Goal: Find specific page/section: Find specific page/section

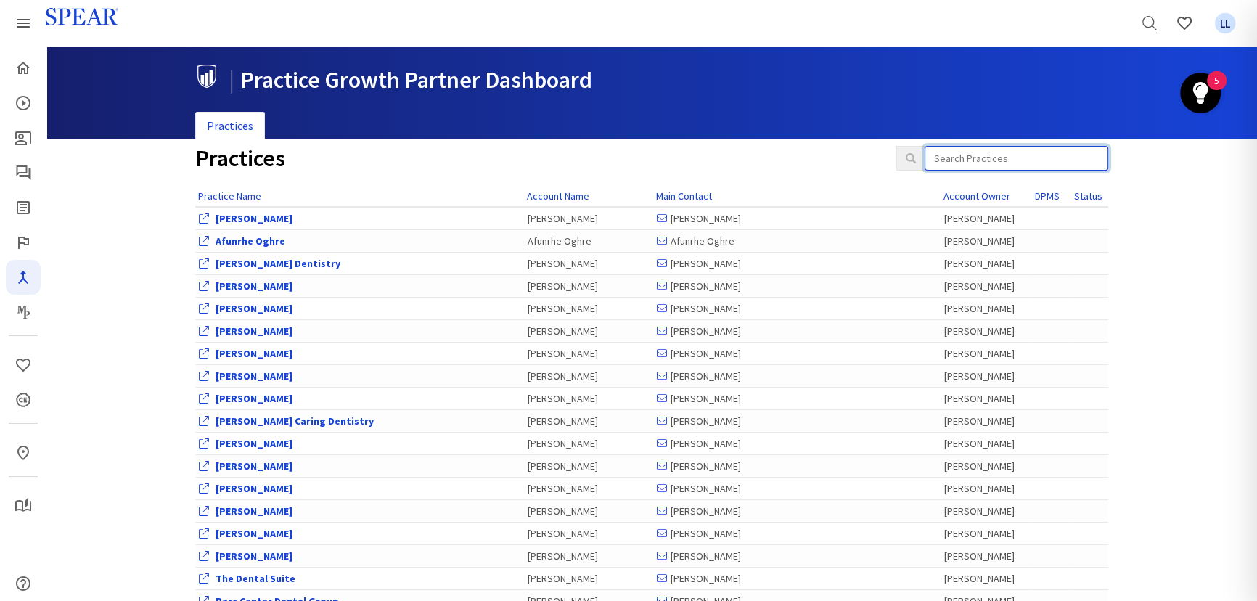
click at [974, 158] on input "search" at bounding box center [1017, 158] width 184 height 25
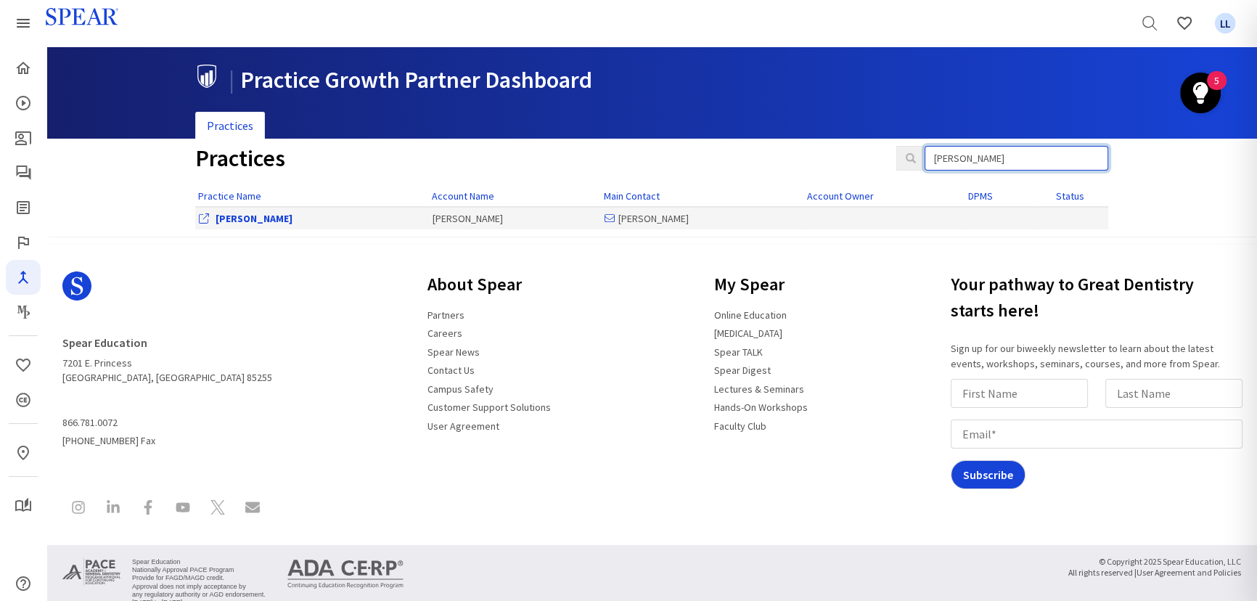
type input "charles"
click at [235, 218] on link "[PERSON_NAME]" at bounding box center [254, 218] width 77 height 13
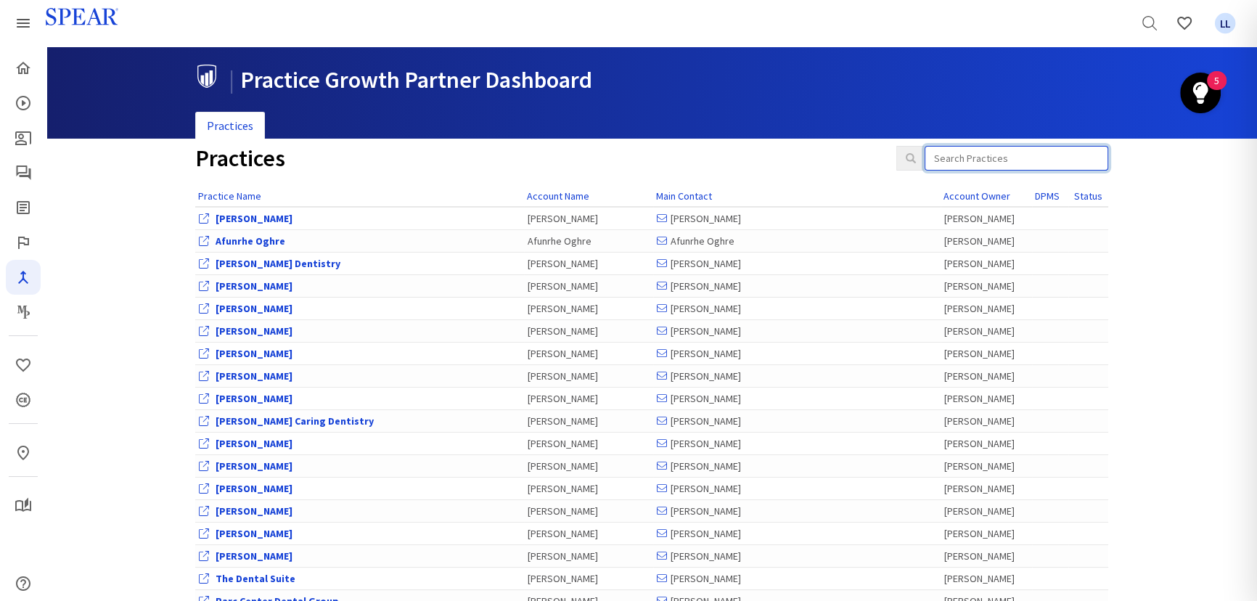
click at [970, 154] on input "search" at bounding box center [1017, 158] width 184 height 25
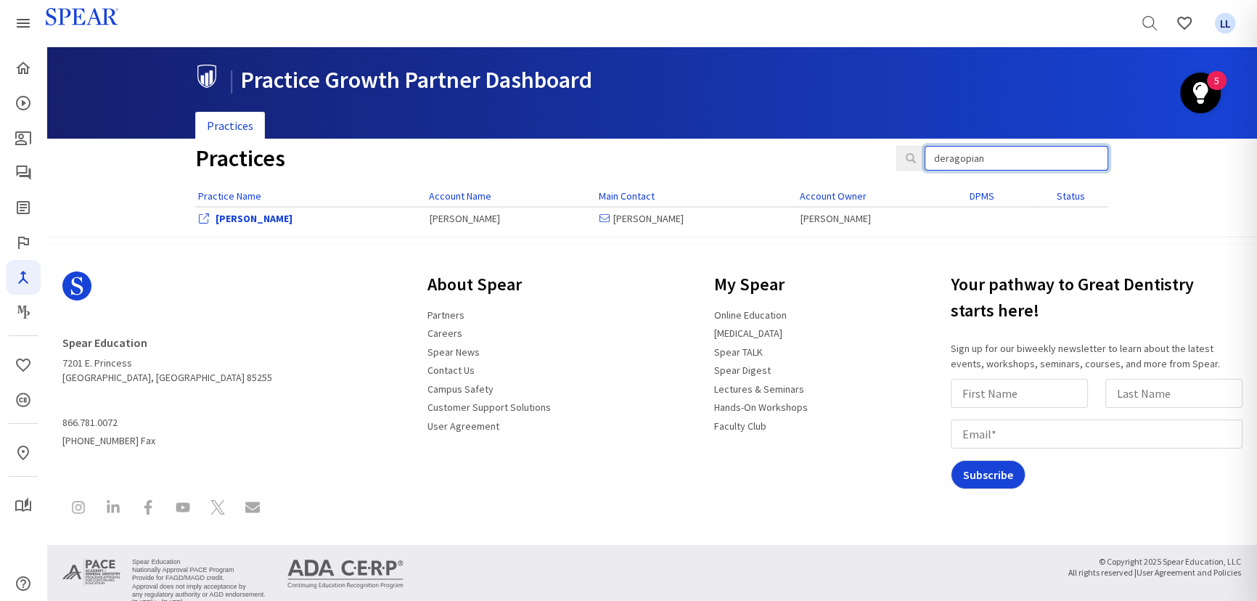
type input "deragopian"
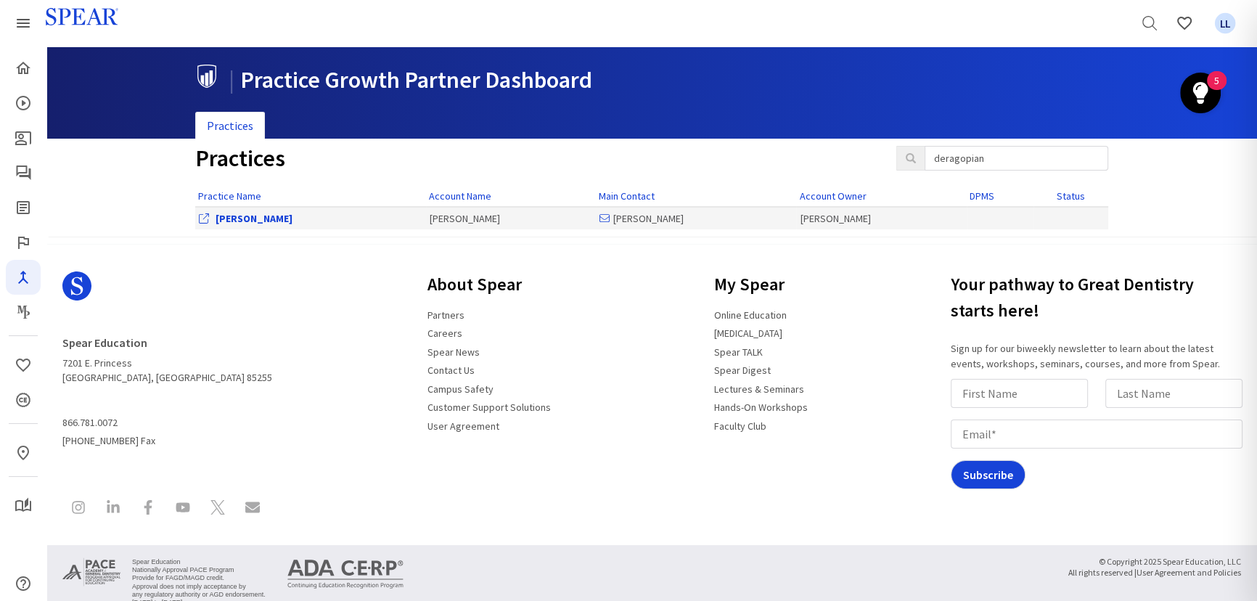
click at [266, 218] on link "[PERSON_NAME]" at bounding box center [254, 218] width 77 height 13
